Goal: Information Seeking & Learning: Compare options

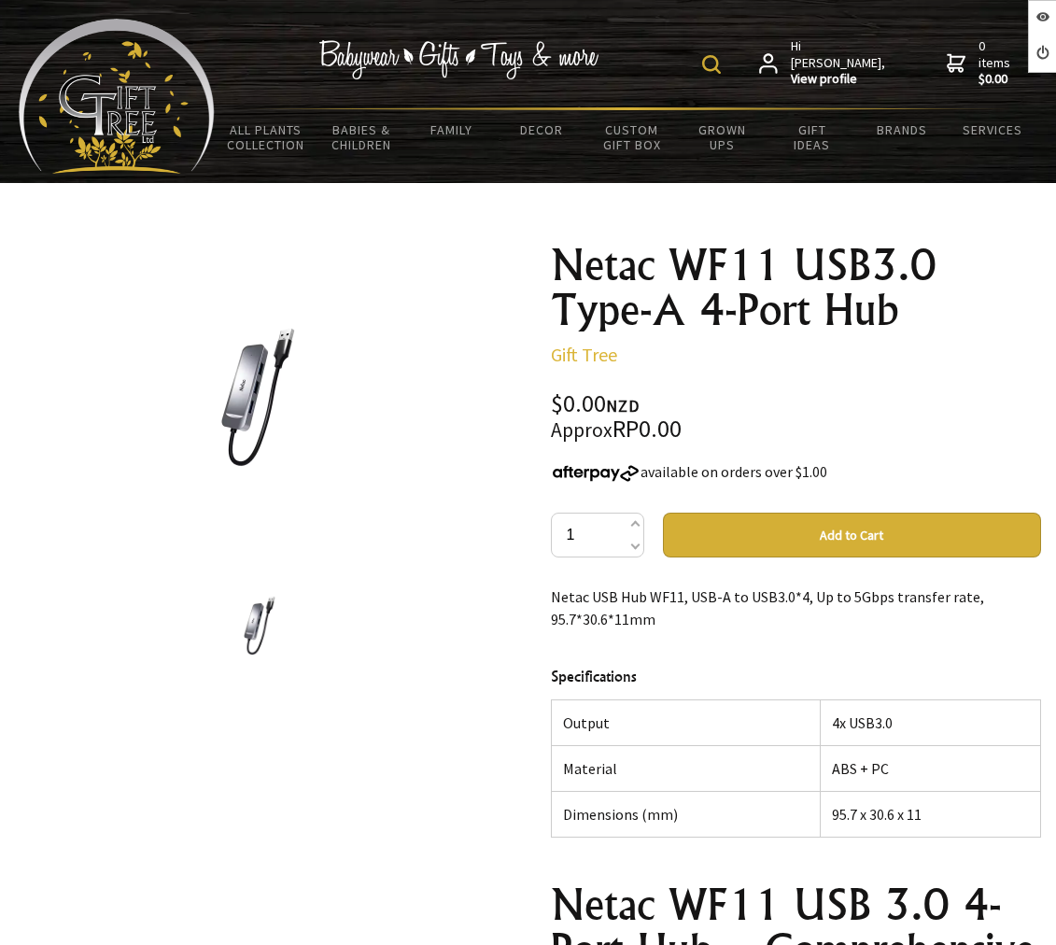
click at [686, 477] on div "available on orders over $1.00" at bounding box center [796, 471] width 491 height 22
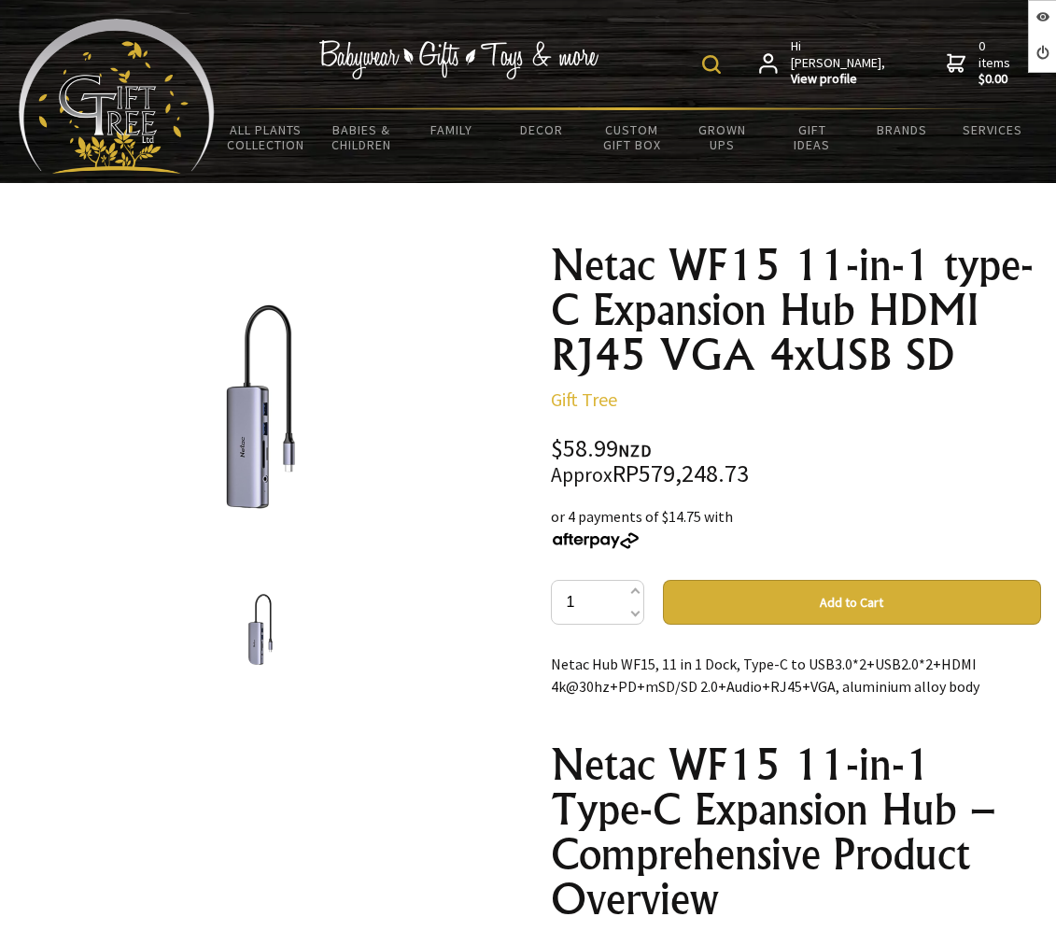
click at [808, 362] on h1 "Netac WF15 11-in-1 type-C Expansion Hub HDMI RJ45 VGA 4xUSB SD" at bounding box center [796, 310] width 491 height 134
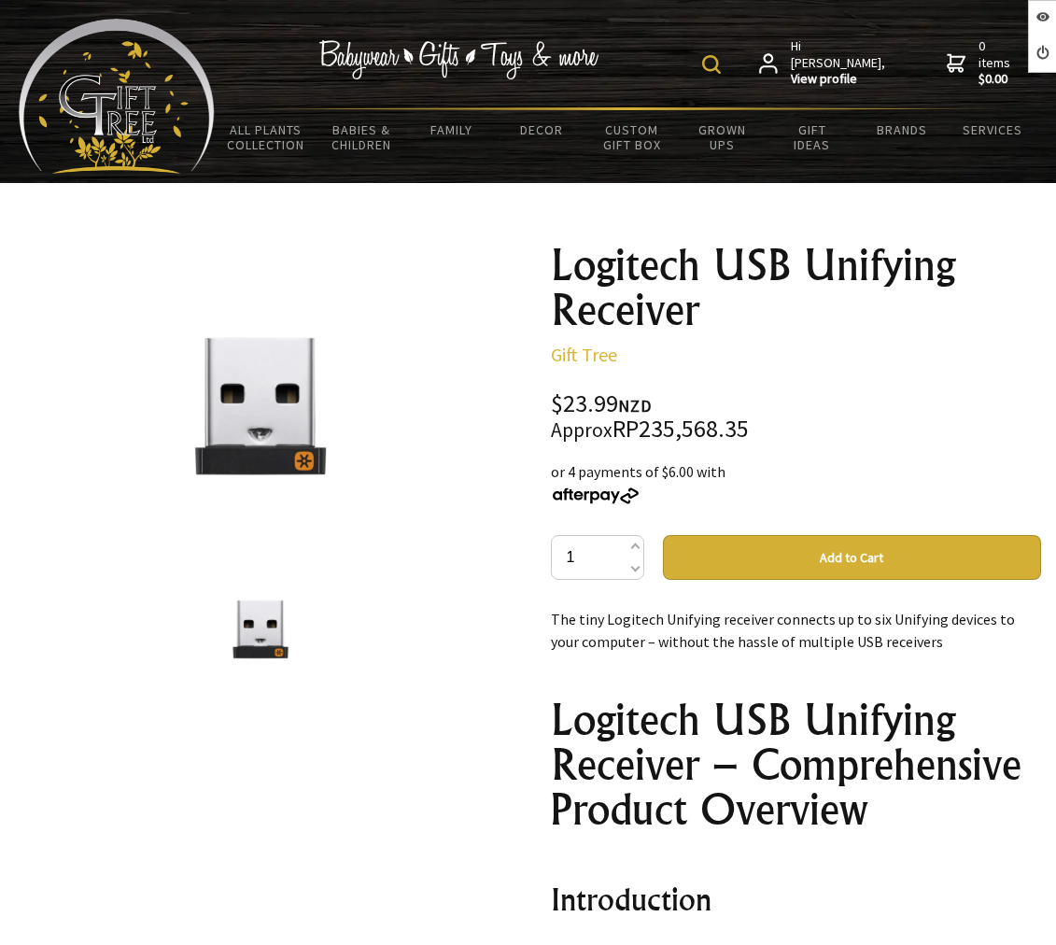
drag, startPoint x: 510, startPoint y: 247, endPoint x: 766, endPoint y: 312, distance: 263.8
click at [766, 312] on div "1 /1 Logitech USB Unifying Receiver Gift Tree $23.99 NZD Approx RP235,568.35 or…" at bounding box center [528, 808] width 1056 height 1161
click at [580, 261] on h1 "Logitech USB Unifying Receiver" at bounding box center [796, 288] width 491 height 90
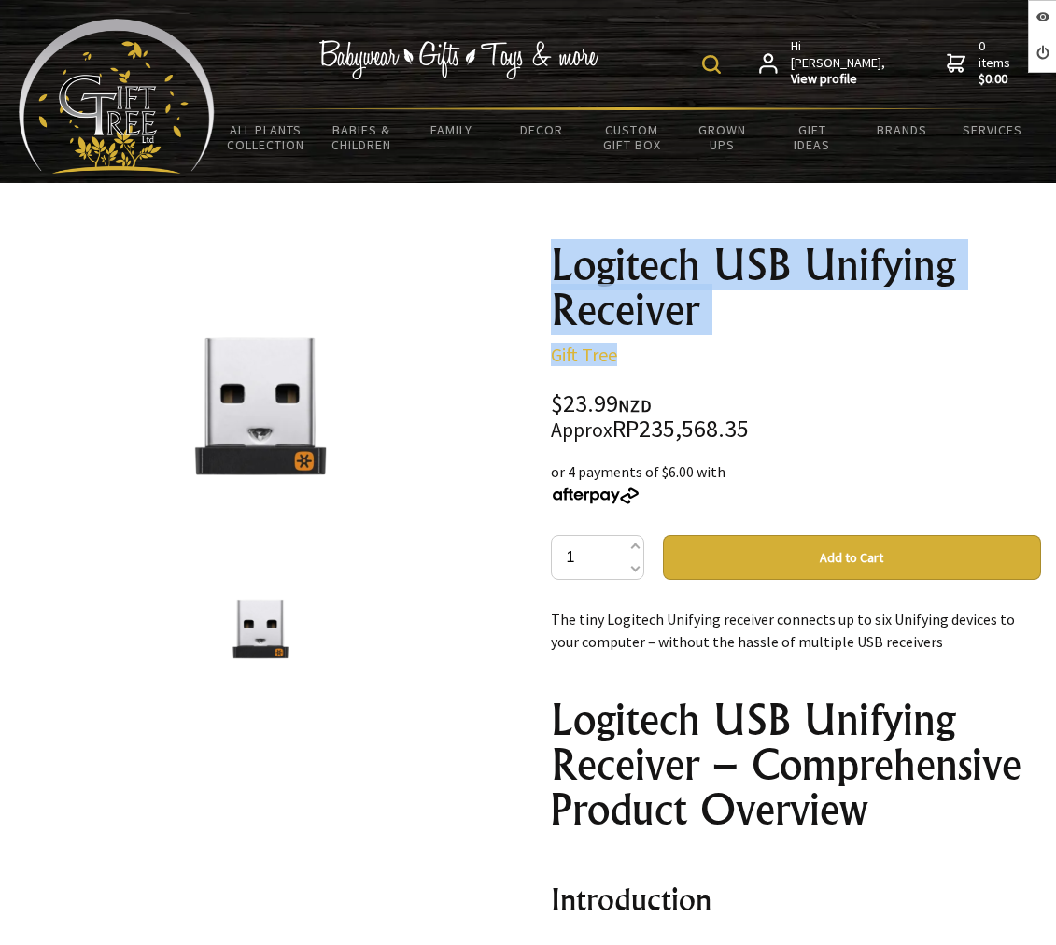
drag, startPoint x: 549, startPoint y: 247, endPoint x: 723, endPoint y: 347, distance: 200.4
click at [723, 347] on div "Logitech USB Unifying Receiver Gift Tree $23.99 NZD Approx RP235,568.35 or 4 pa…" at bounding box center [796, 808] width 521 height 1161
click at [762, 337] on div "Logitech USB Unifying Receiver Gift Tree $23.99 NZD Approx RP235,568.35 or 4 pa…" at bounding box center [796, 803] width 491 height 1120
drag, startPoint x: 533, startPoint y: 264, endPoint x: 752, endPoint y: 319, distance: 225.3
click at [752, 319] on div "1 /1 Logitech USB Unifying Receiver Gift Tree $23.99 NZD Approx RP235,568.35 or…" at bounding box center [528, 808] width 1056 height 1161
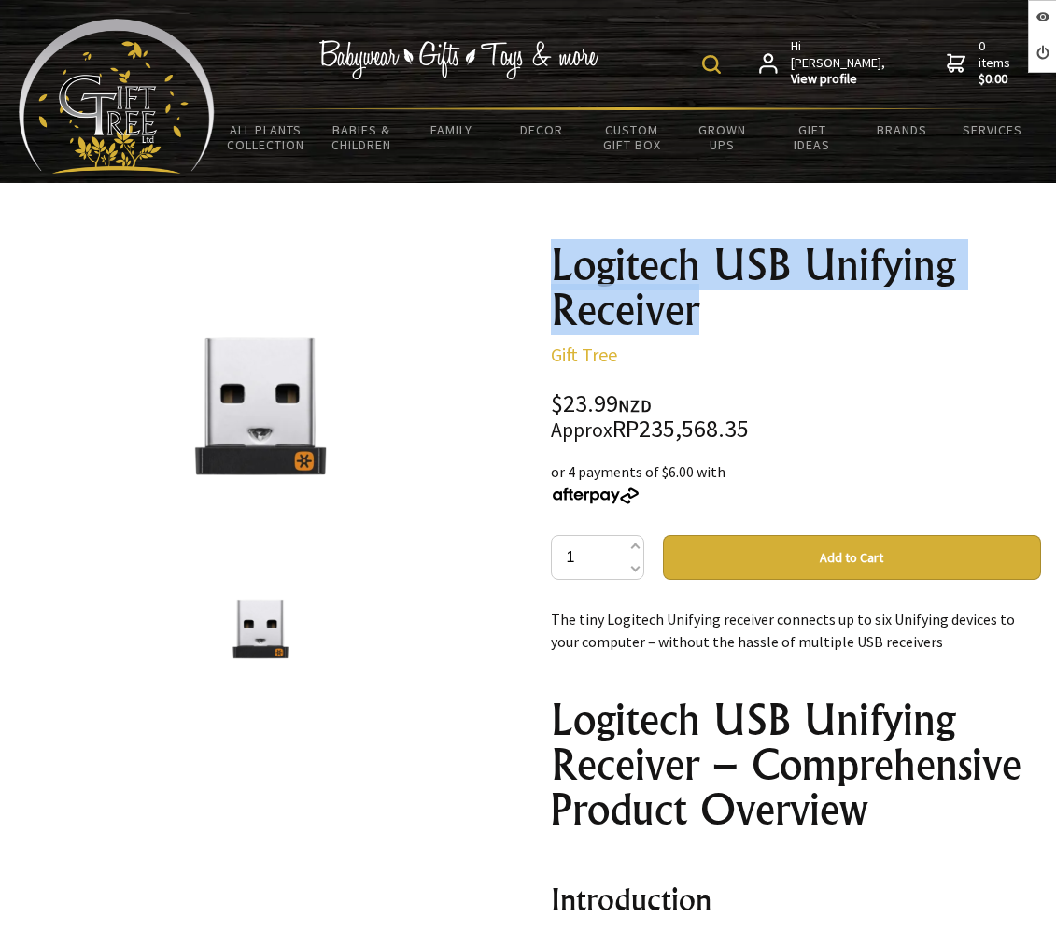
copy h1 "Logitech USB Unifying Receiver"
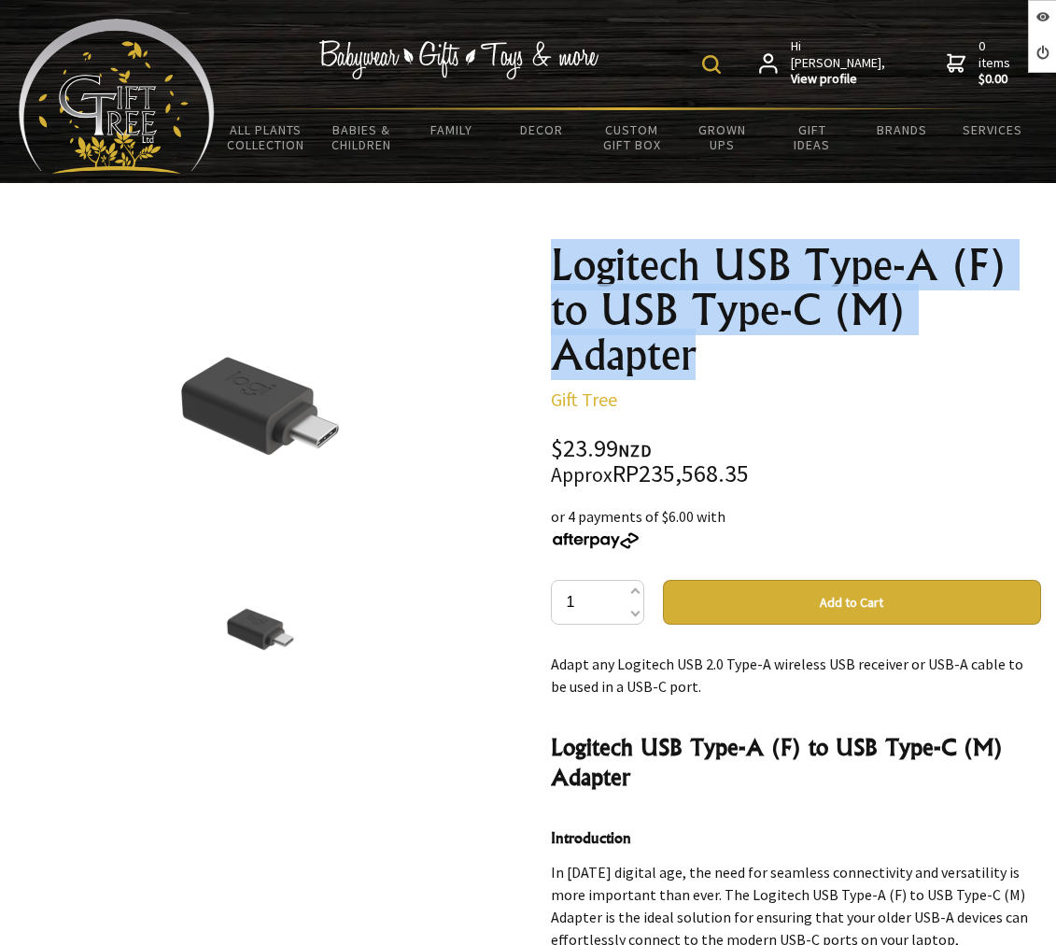
drag, startPoint x: 556, startPoint y: 252, endPoint x: 729, endPoint y: 356, distance: 202.3
click at [729, 356] on h1 "Logitech USB Type-A (F) to USB Type-C (M) Adapter" at bounding box center [796, 310] width 491 height 134
copy h1 "Logitech USB Type-A (F) to USB Type-C (M) Adapter"
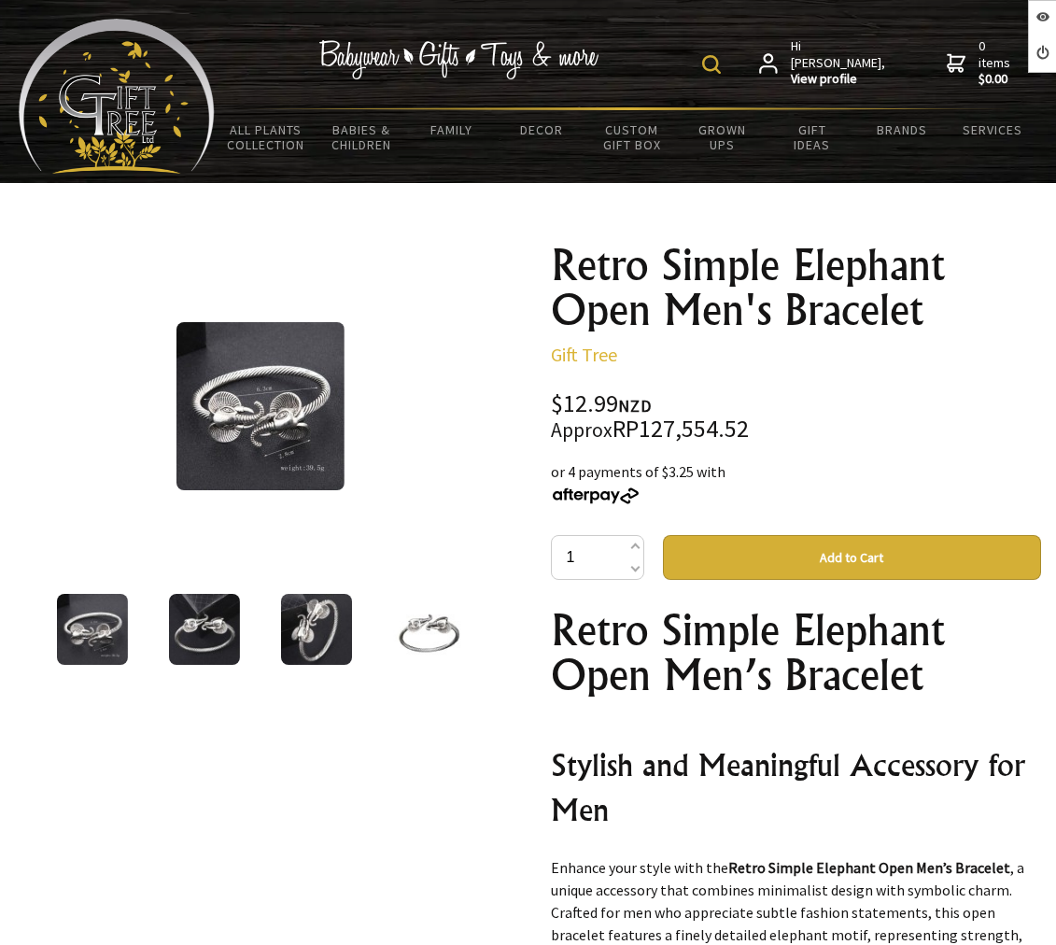
click at [793, 403] on div "$12.99 NZD Approx RP127,554.52" at bounding box center [796, 416] width 491 height 49
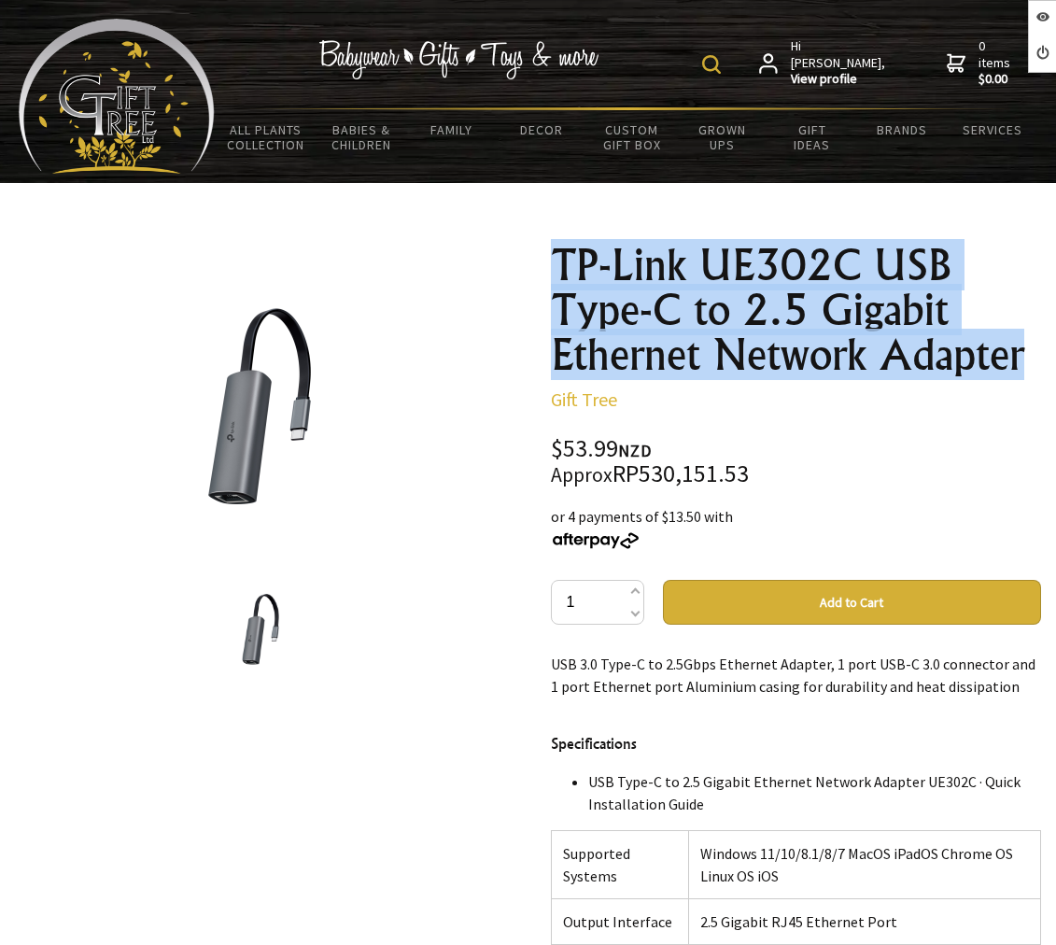
drag, startPoint x: 536, startPoint y: 249, endPoint x: 1034, endPoint y: 367, distance: 511.4
click at [1034, 367] on div "TP-Link UE302C USB Type-C to 2.5 Gigabit Ethernet Network Adapter Gift Tree $53…" at bounding box center [796, 831] width 521 height 1206
copy h1 "TP-Link UE302C USB Type-C to 2.5 Gigabit Ethernet Network Adapter"
